Goal: Find contact information: Find contact information

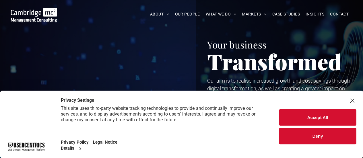
click at [325, 144] on button "Deny" at bounding box center [317, 136] width 77 height 16
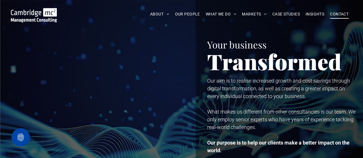
click at [345, 12] on span "CONTACT" at bounding box center [339, 14] width 19 height 9
